Goal: Check status: Check status

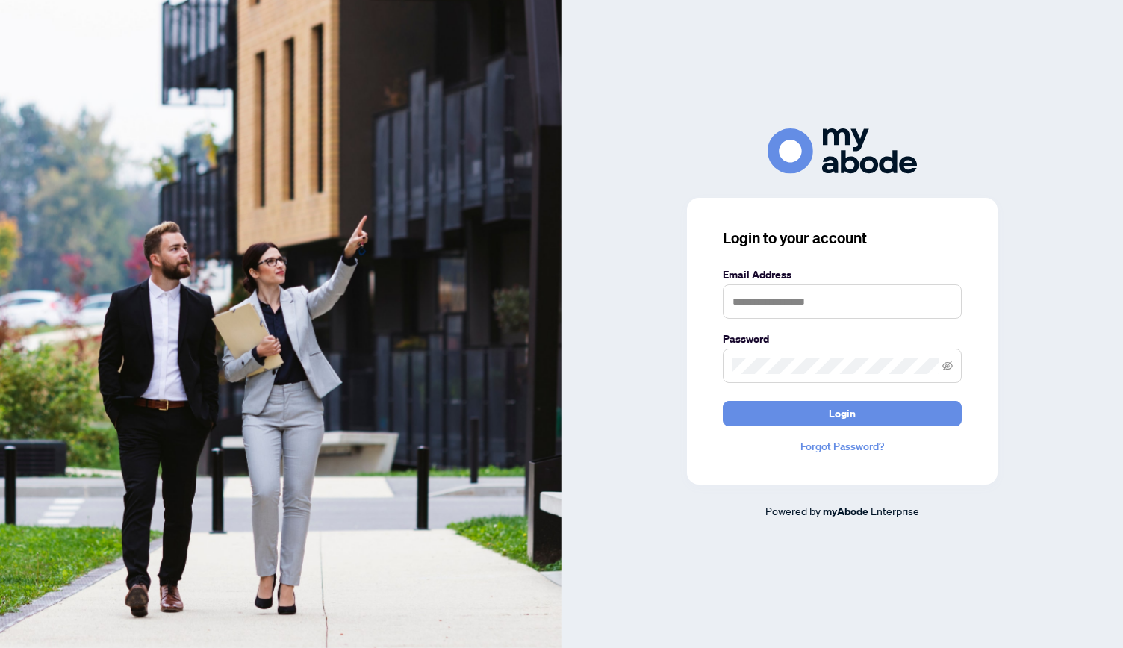
click at [808, 283] on label "Email Address" at bounding box center [842, 275] width 239 height 16
click at [826, 295] on input "text" at bounding box center [842, 301] width 239 height 34
type input "**********"
click at [723, 401] on button "Login" at bounding box center [842, 413] width 239 height 25
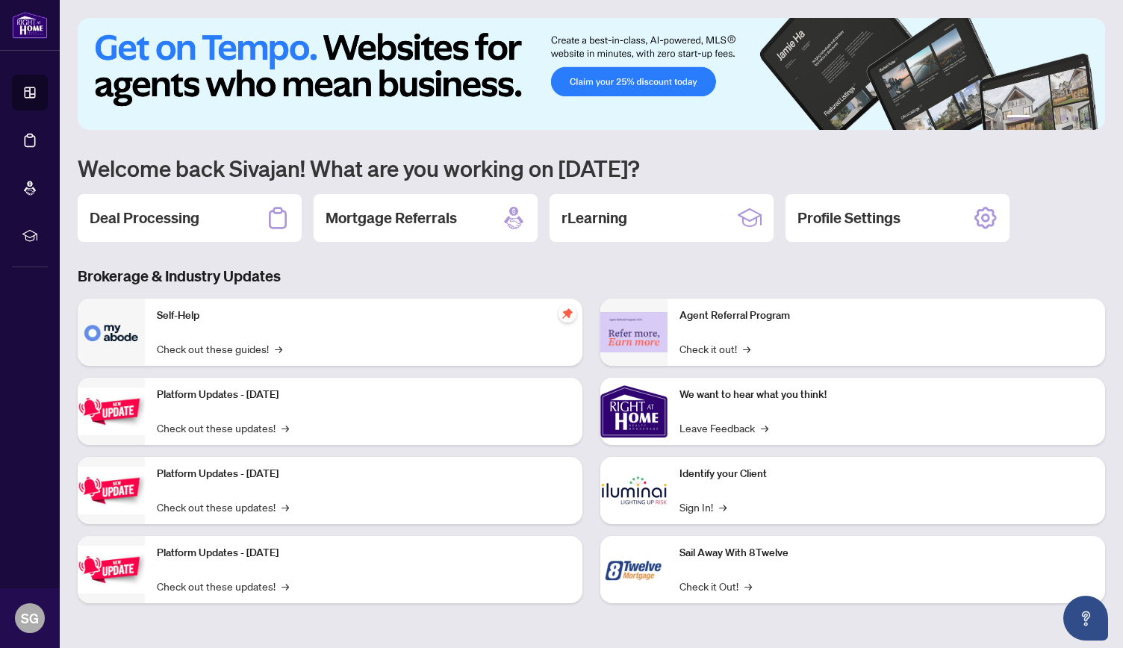
click at [187, 212] on h2 "Deal Processing" at bounding box center [145, 218] width 110 height 21
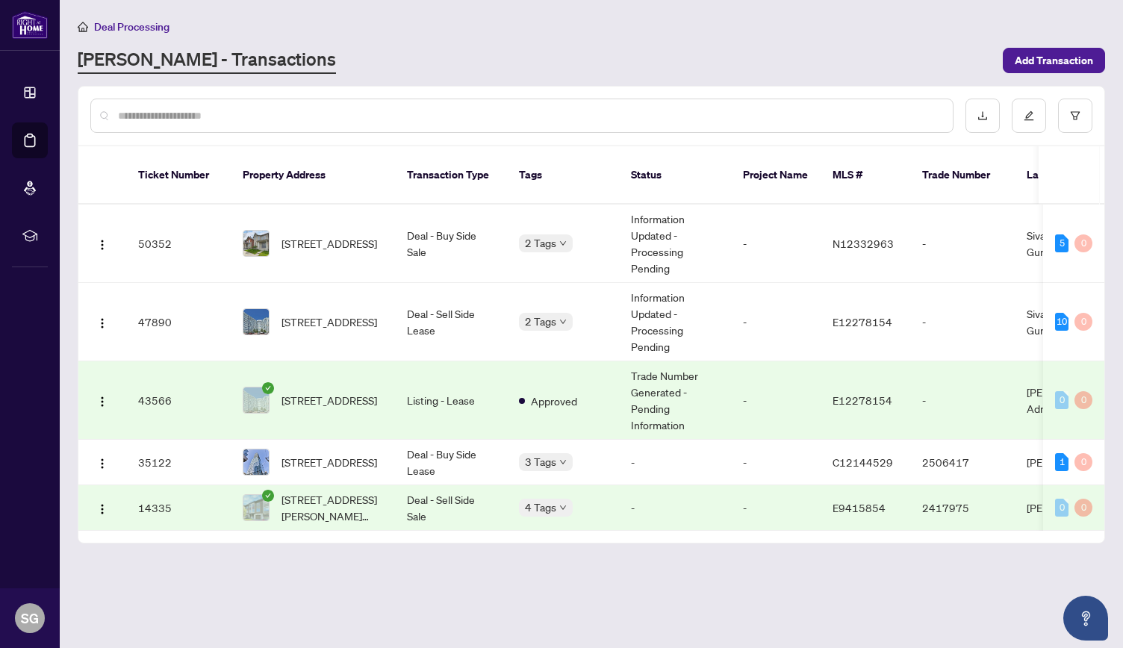
click at [514, 571] on main "Deal Processing [PERSON_NAME] - Transactions Add Transaction Ticket Number Prop…" at bounding box center [591, 324] width 1063 height 648
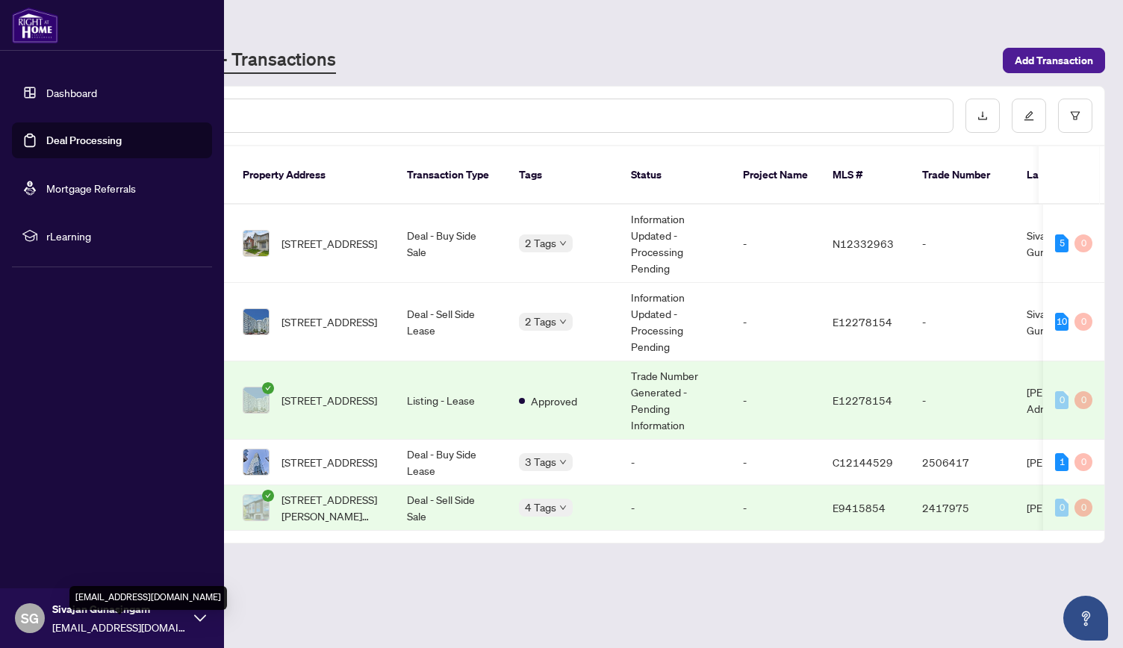
click at [191, 619] on div "SG Sivajan Gunasingam [EMAIL_ADDRESS][DOMAIN_NAME]" at bounding box center [112, 618] width 224 height 60
click at [43, 619] on span "SG" at bounding box center [30, 618] width 30 height 30
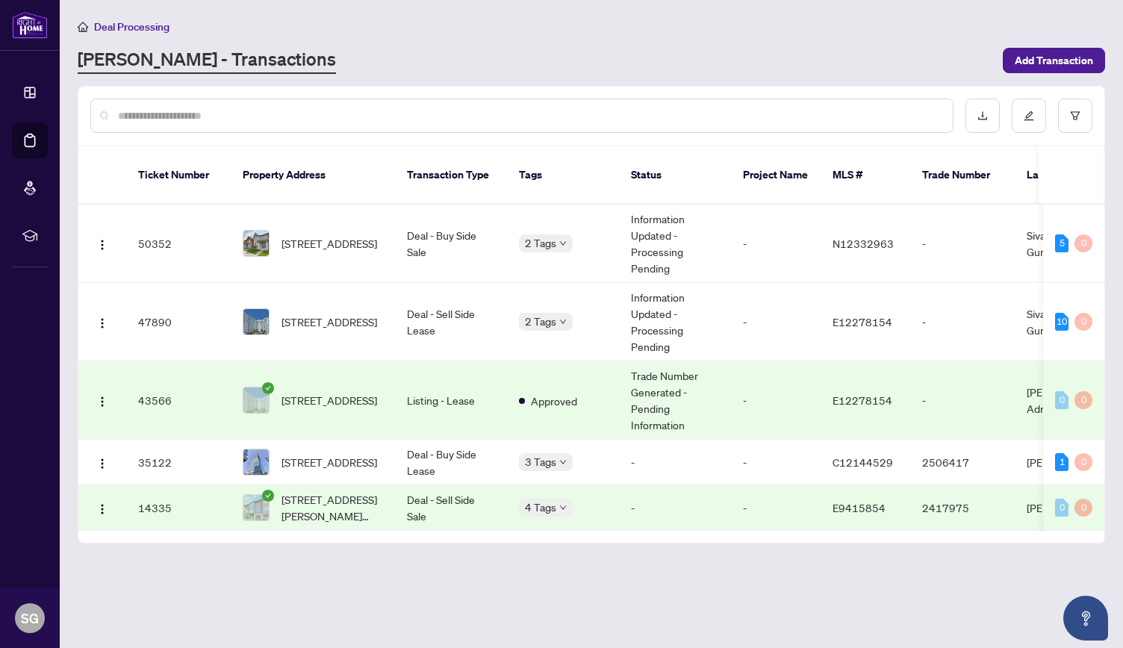
click at [199, 369] on td "43566" at bounding box center [178, 400] width 105 height 78
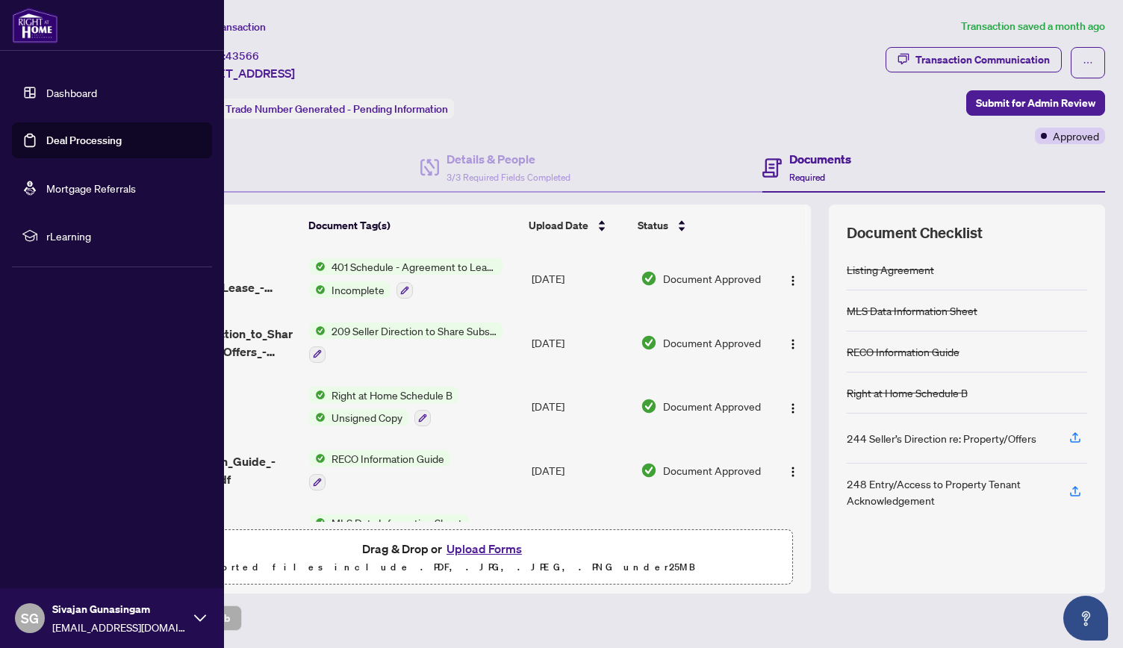
click at [46, 96] on link "Dashboard" at bounding box center [71, 92] width 51 height 13
